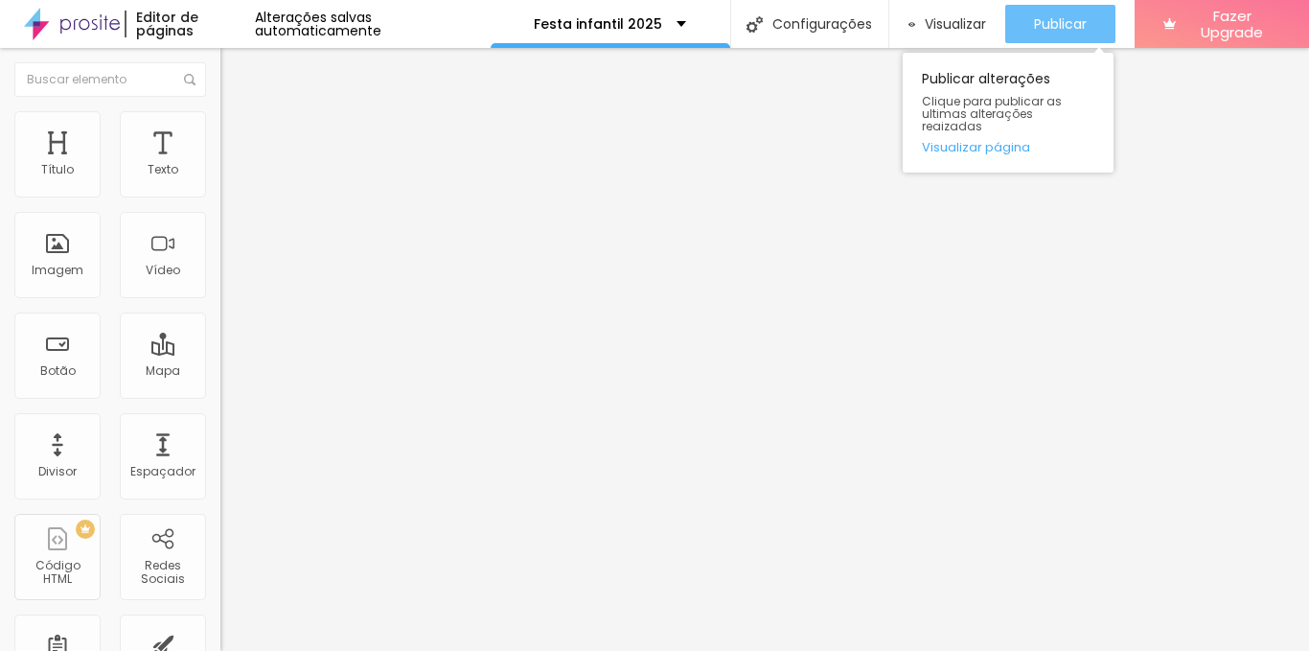
click at [1053, 28] on span "Publicar" at bounding box center [1060, 23] width 53 height 15
